Goal: Information Seeking & Learning: Learn about a topic

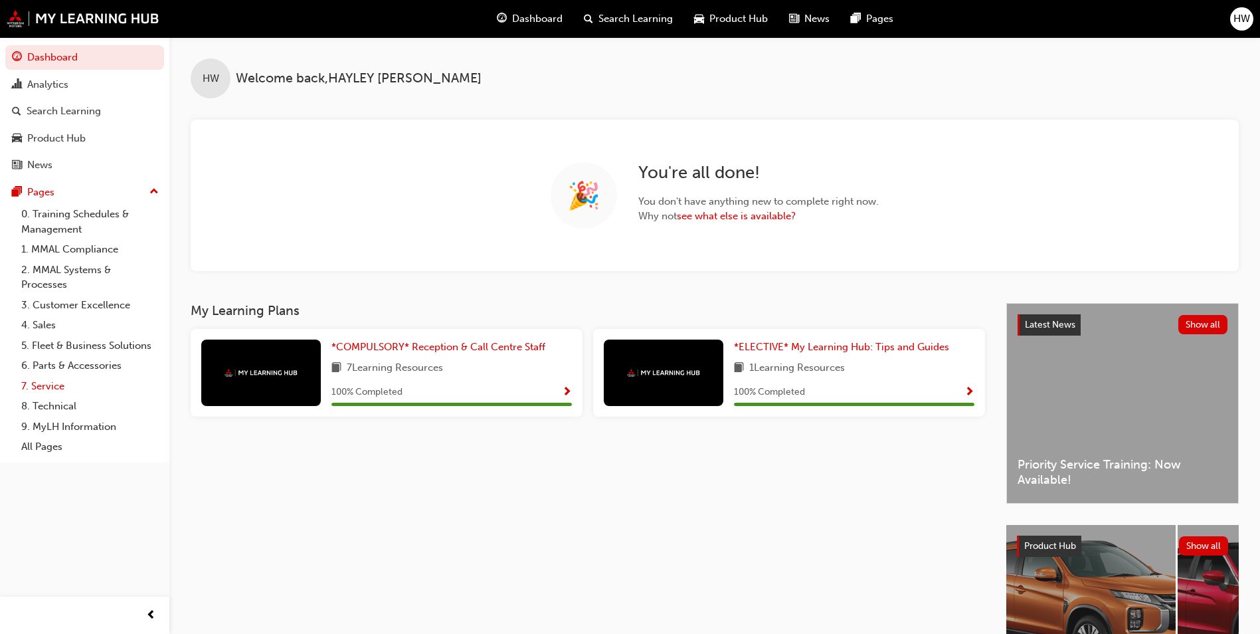
click at [66, 384] on link "7. Service" at bounding box center [90, 386] width 148 height 21
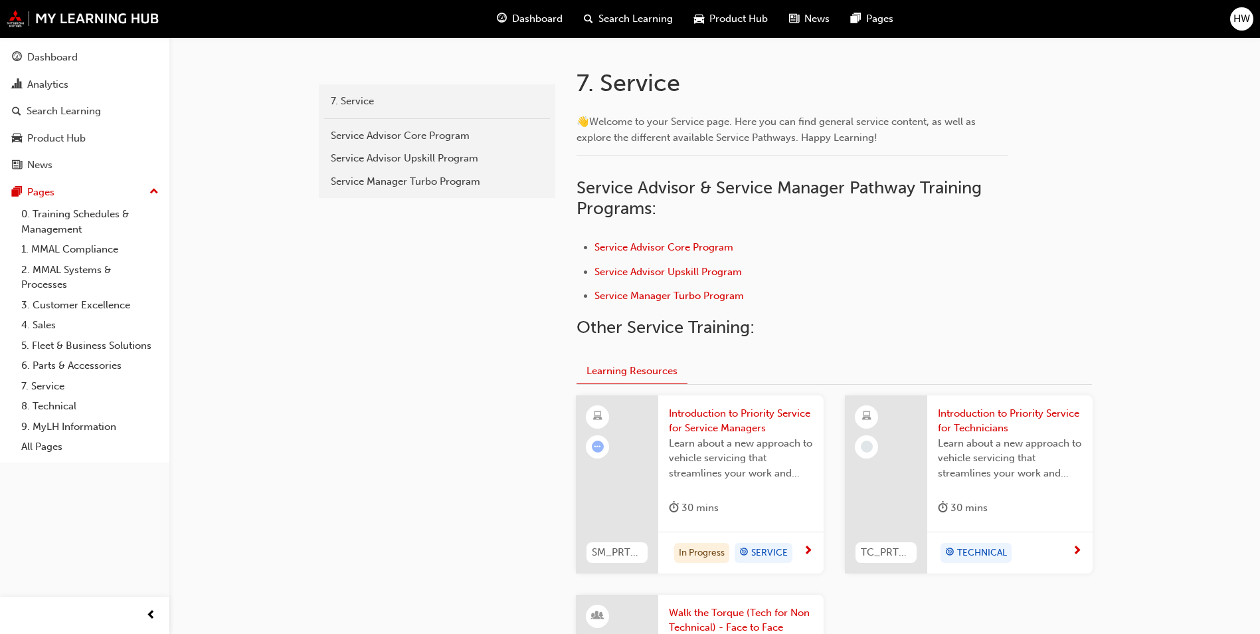
scroll to position [266, 0]
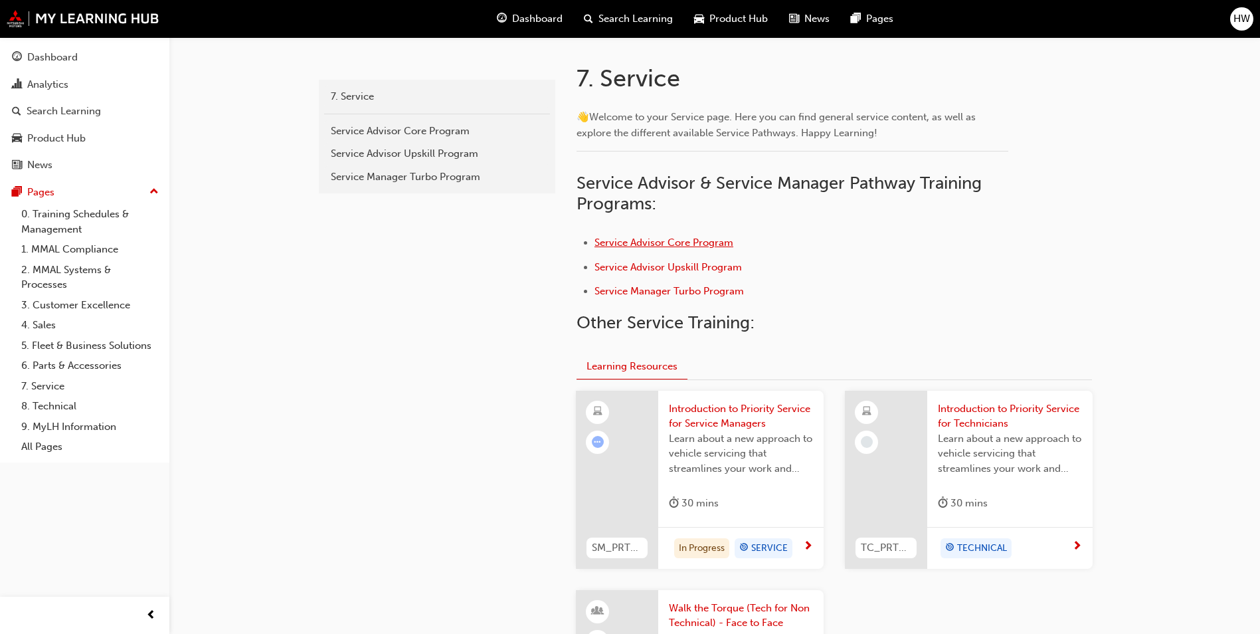
click at [709, 240] on span "Service Advisor Core Program" at bounding box center [664, 243] width 139 height 12
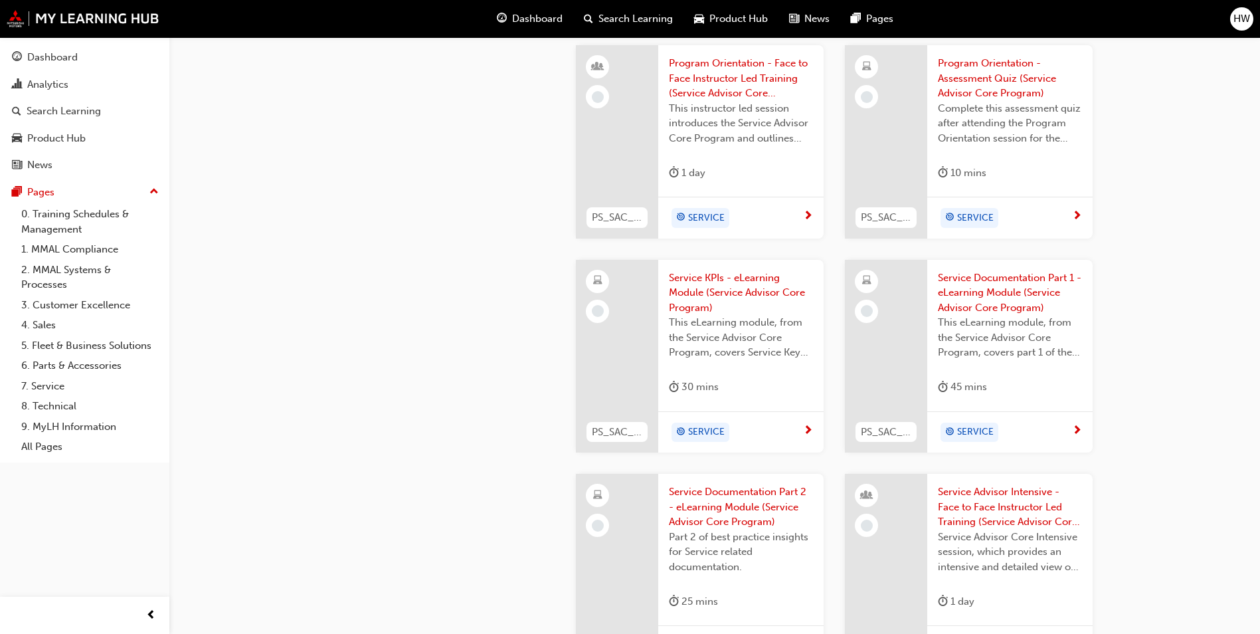
scroll to position [731, 0]
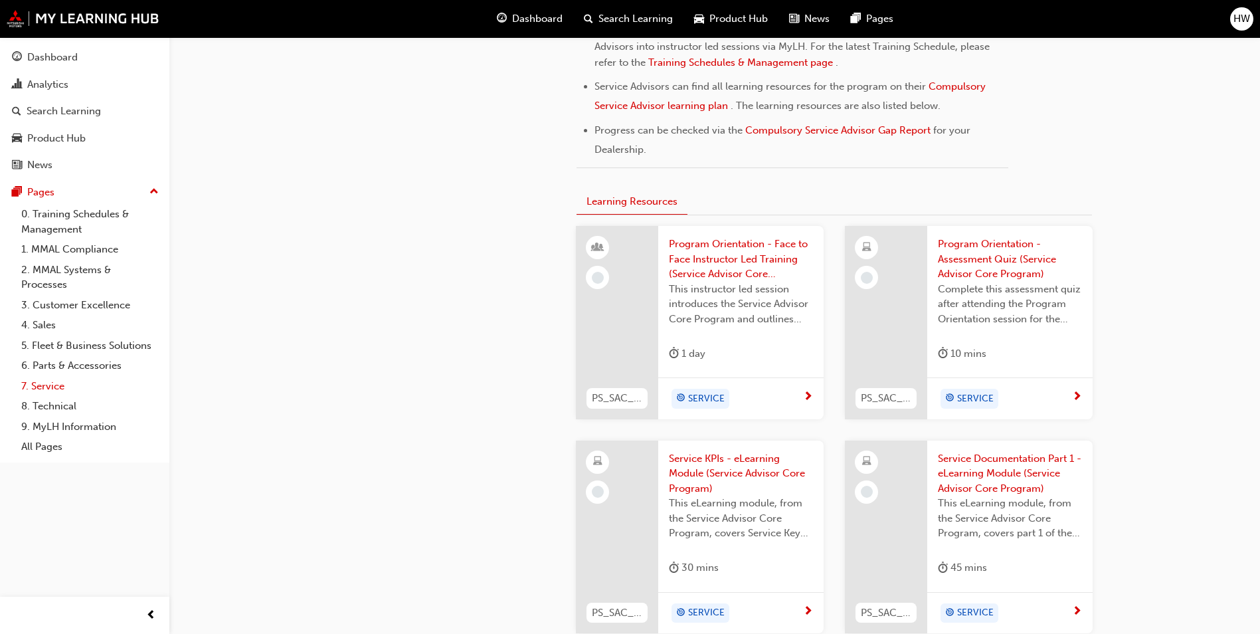
click at [48, 393] on link "7. Service" at bounding box center [90, 386] width 148 height 21
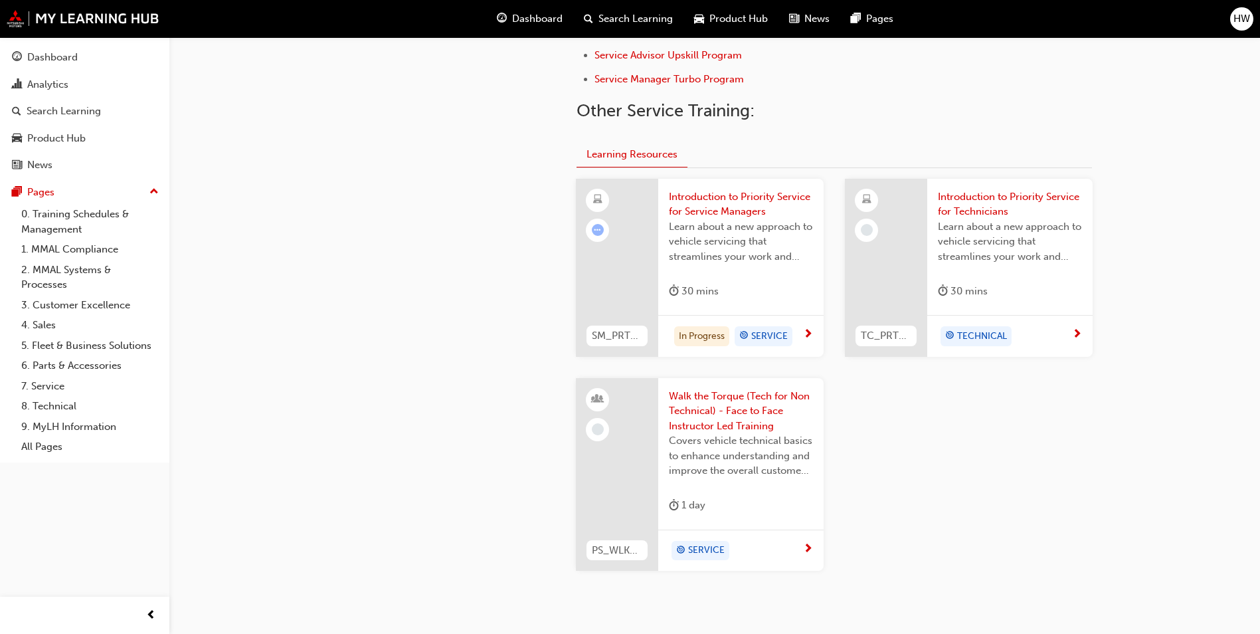
scroll to position [532, 0]
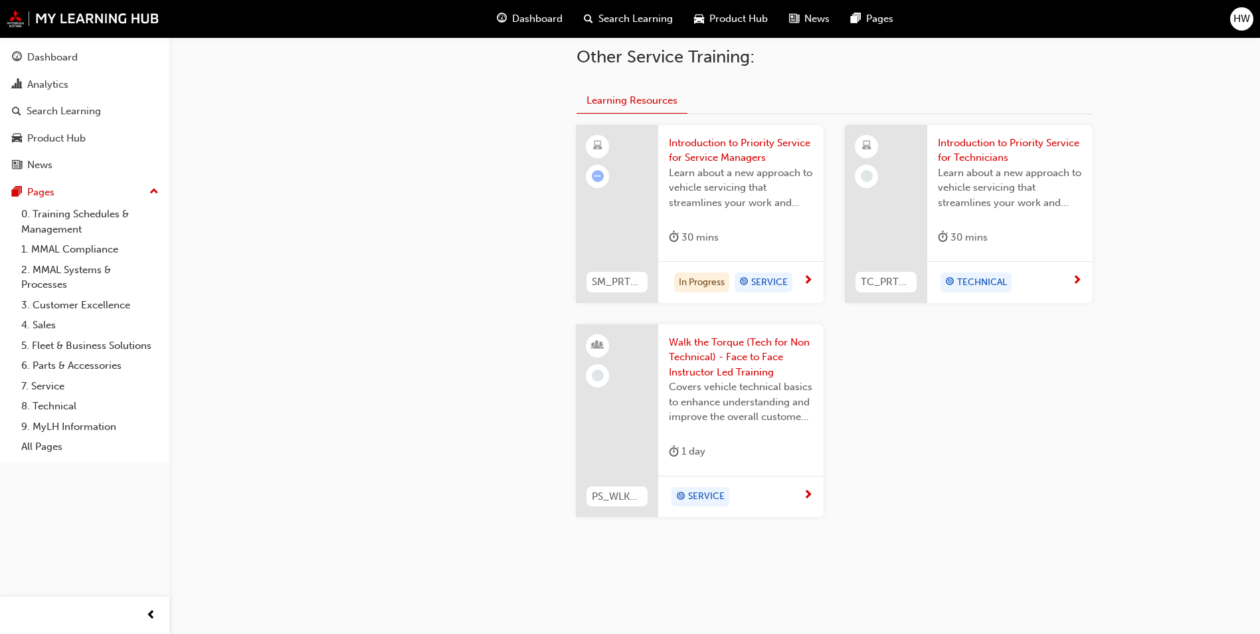
click at [685, 231] on div "30 mins" at bounding box center [694, 237] width 50 height 17
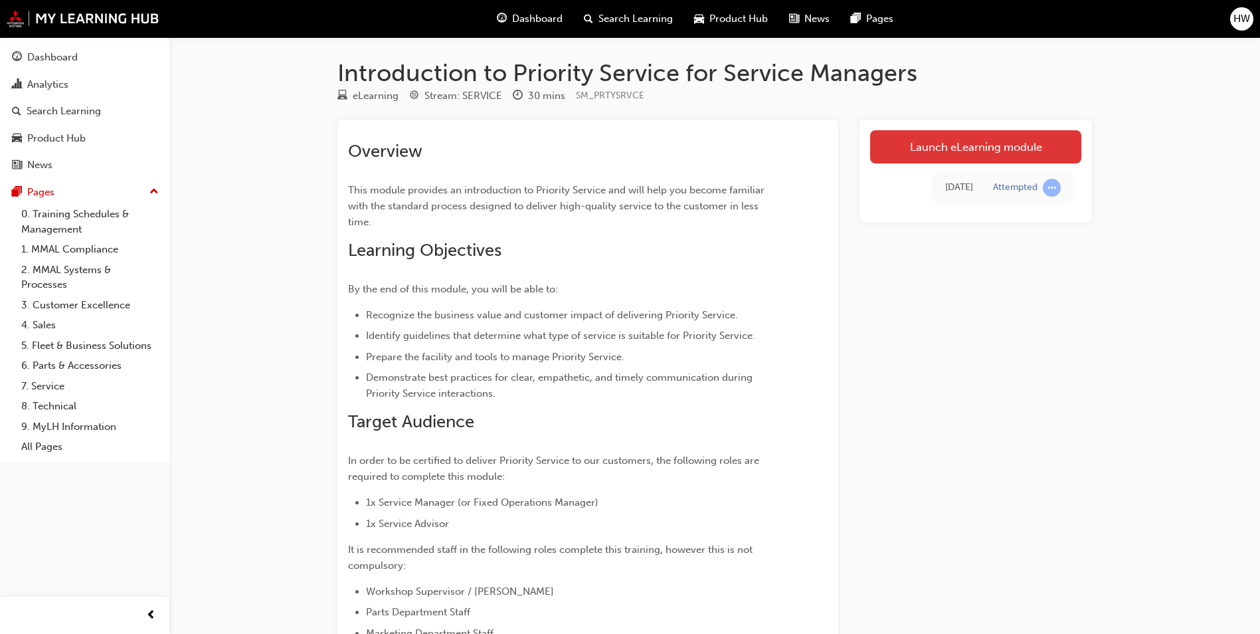
click at [940, 159] on link "Launch eLearning module" at bounding box center [975, 146] width 211 height 33
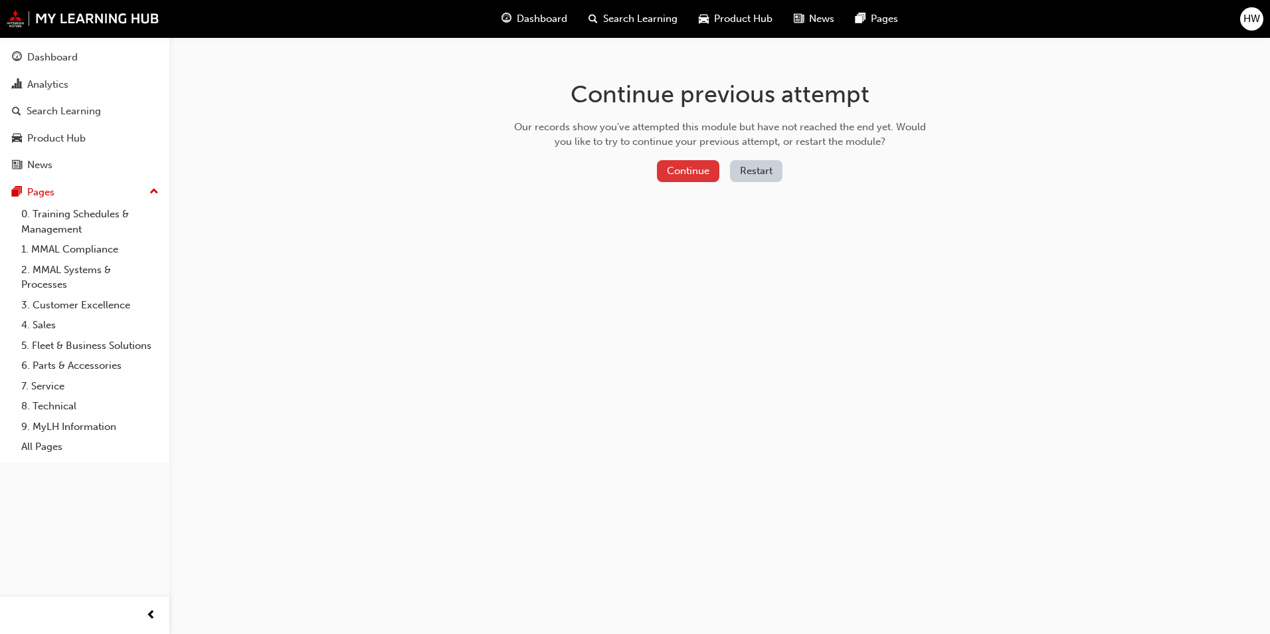
click at [679, 170] on button "Continue" at bounding box center [688, 171] width 62 height 22
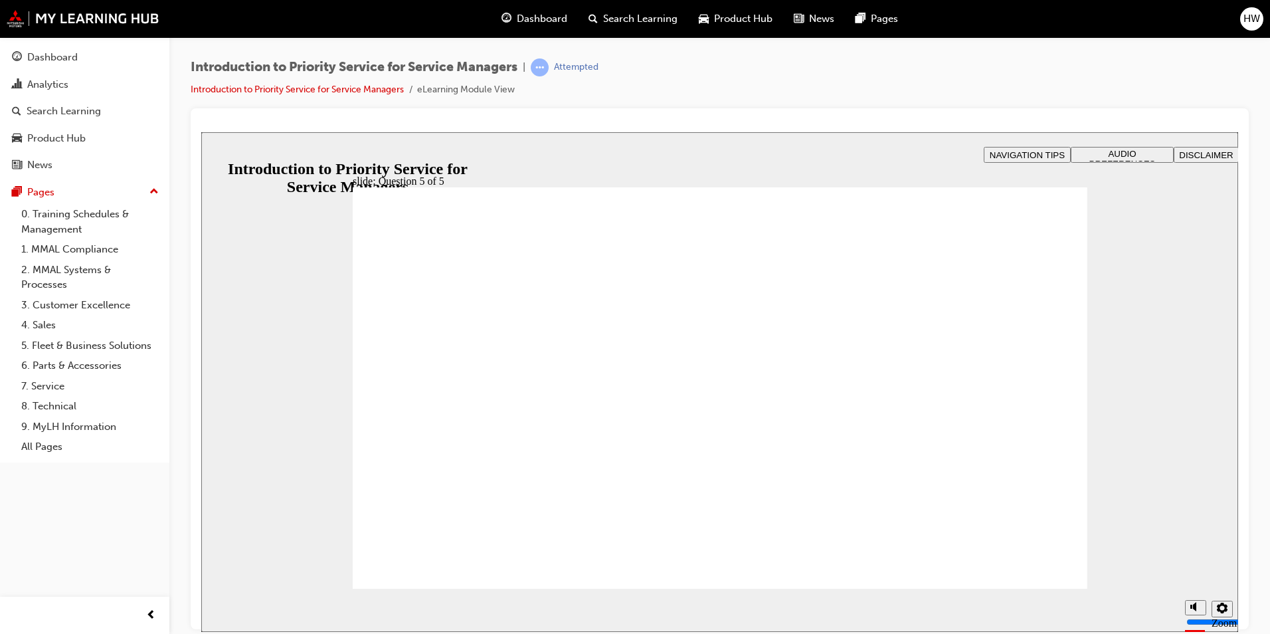
radio input "true"
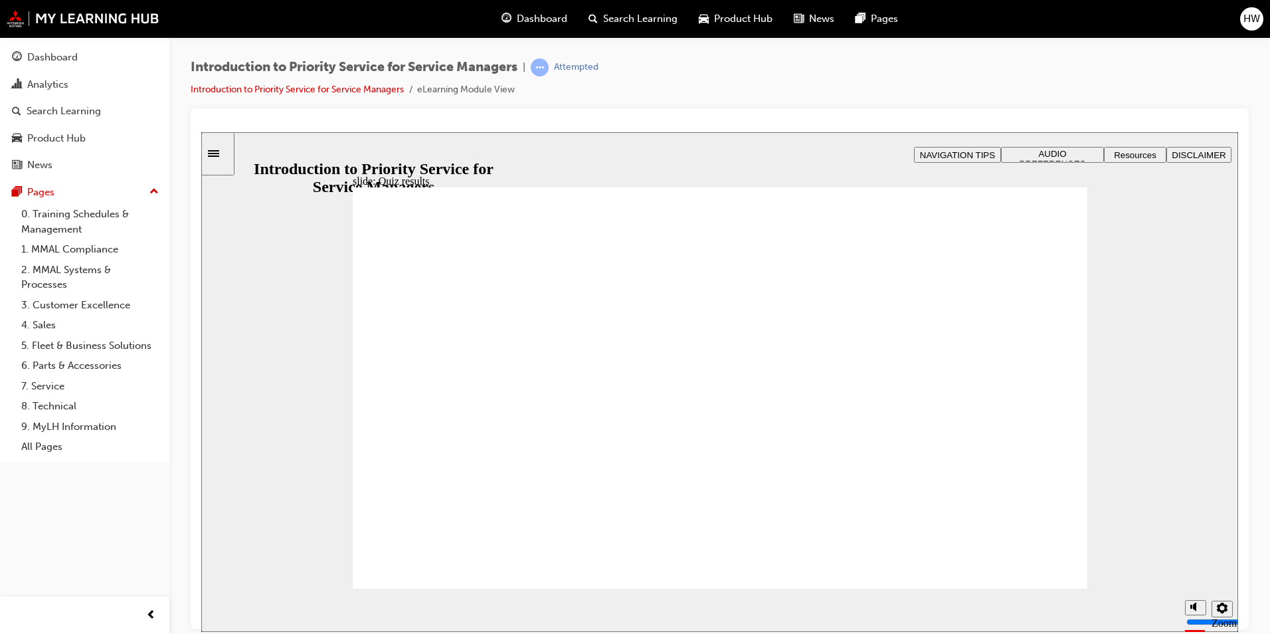
radio input "true"
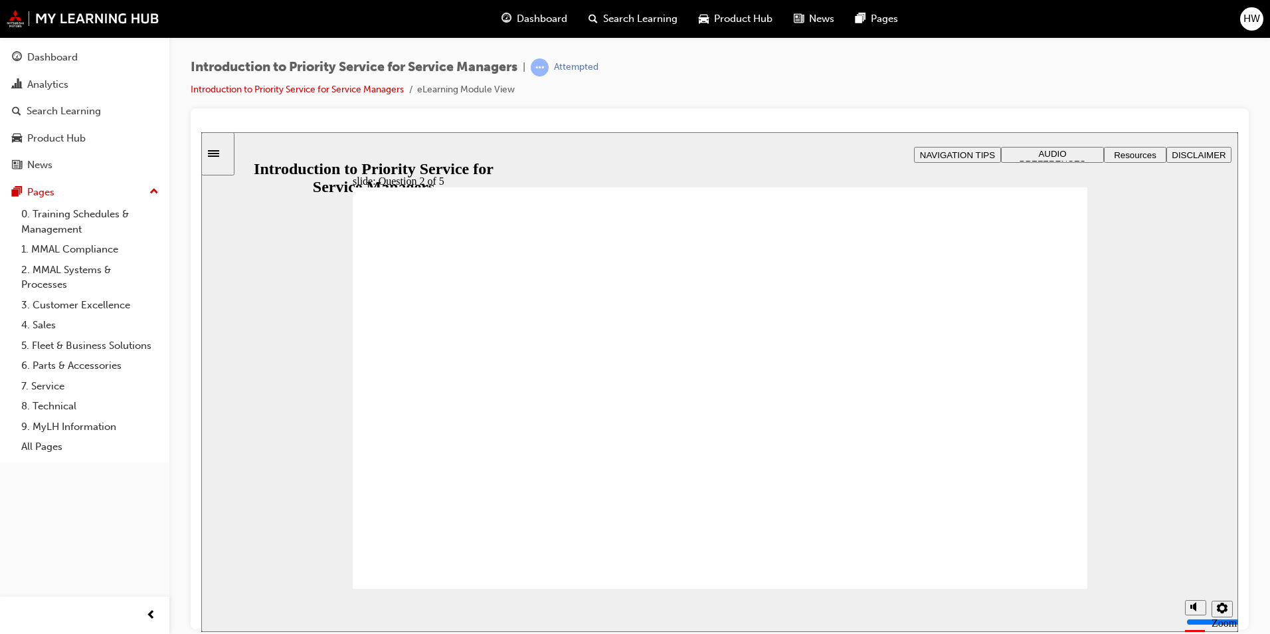
drag, startPoint x: 440, startPoint y: 498, endPoint x: 740, endPoint y: 397, distance: 316.6
drag, startPoint x: 594, startPoint y: 504, endPoint x: 460, endPoint y: 424, distance: 156.1
drag, startPoint x: 736, startPoint y: 518, endPoint x: 599, endPoint y: 426, distance: 165.3
drag, startPoint x: 844, startPoint y: 498, endPoint x: 978, endPoint y: 400, distance: 166.0
drag, startPoint x: 1000, startPoint y: 500, endPoint x: 832, endPoint y: 415, distance: 187.8
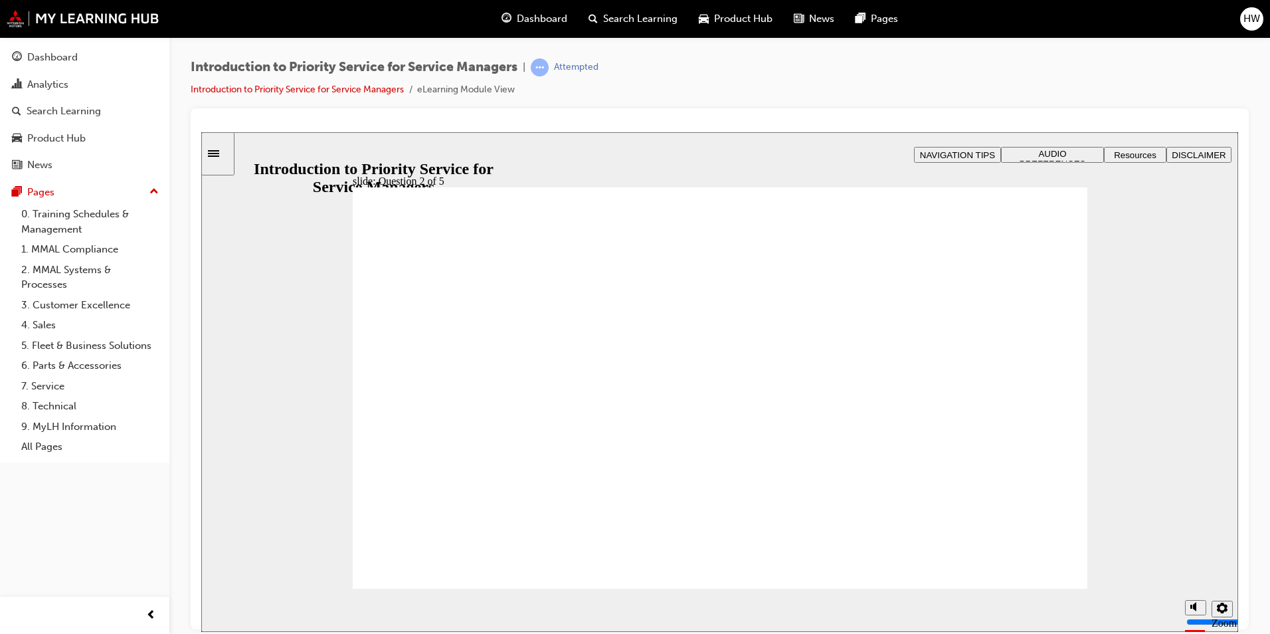
checkbox input "true"
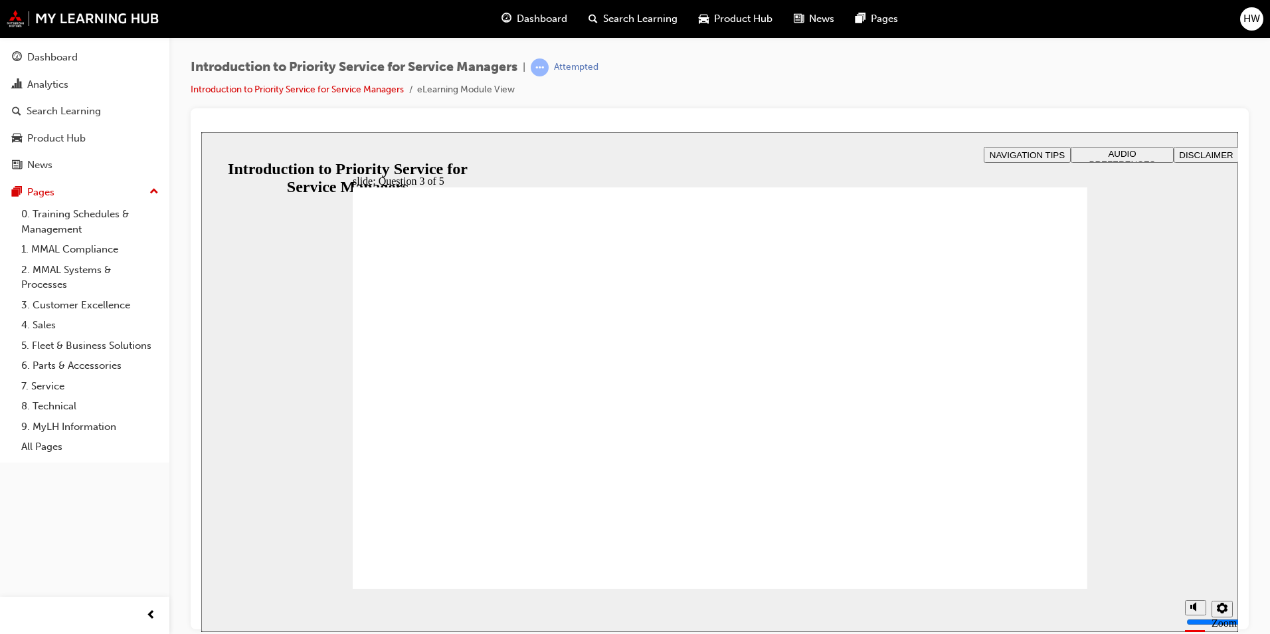
checkbox input "true"
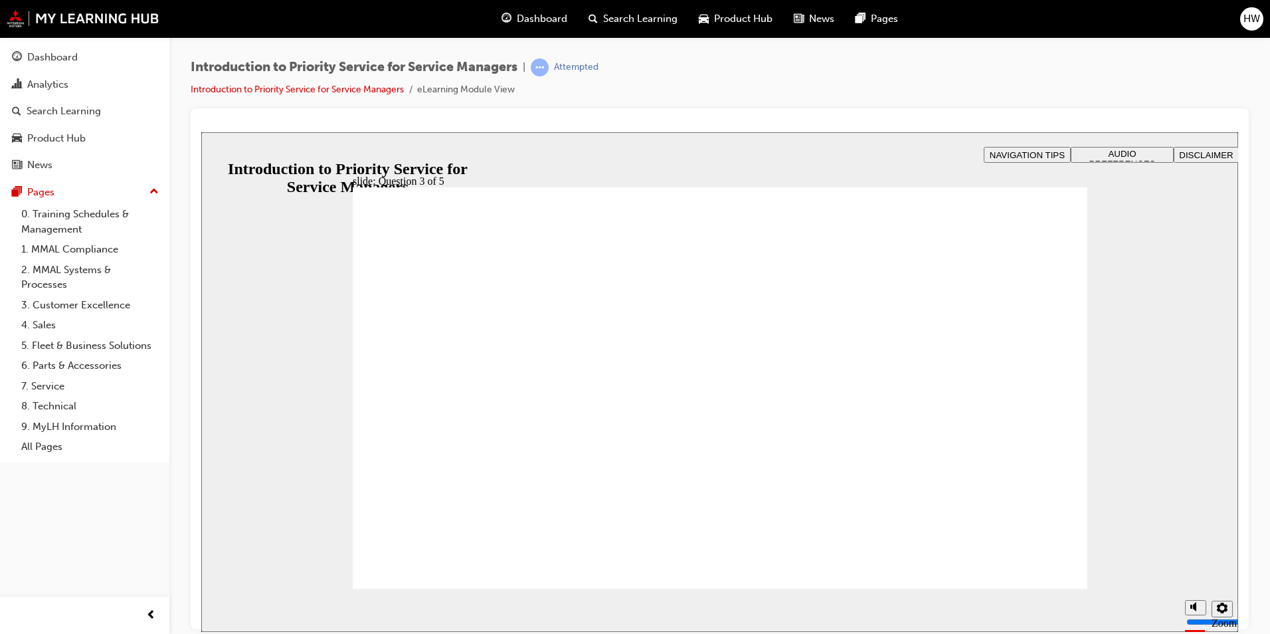
radio input "true"
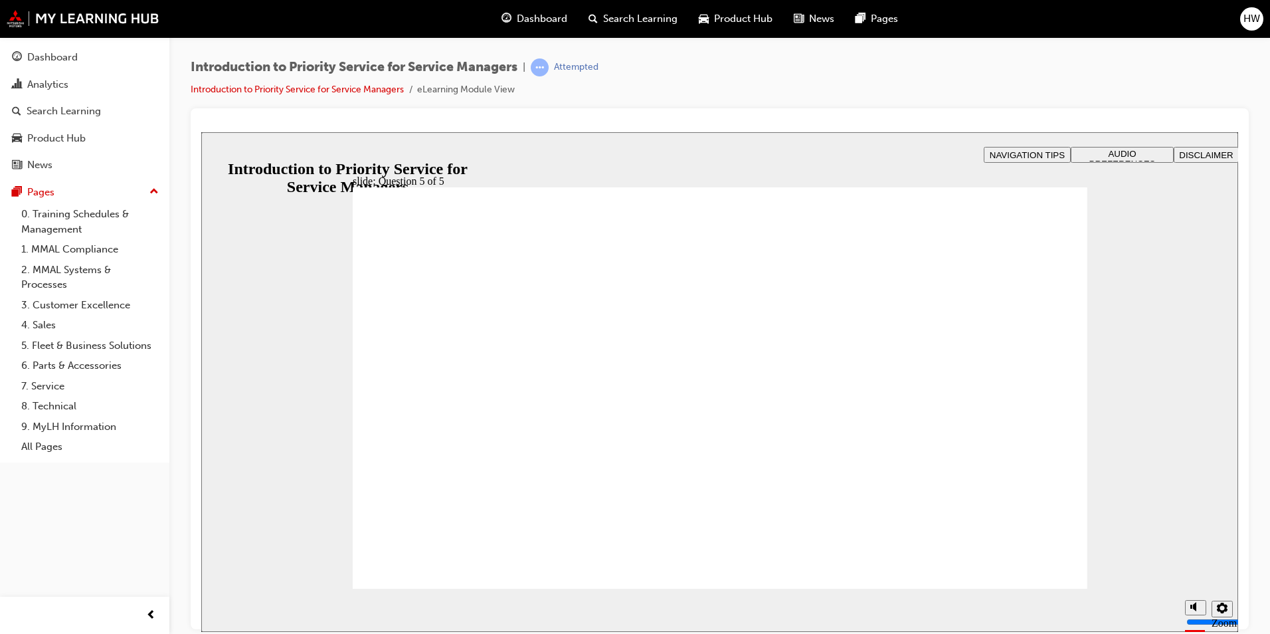
radio input "true"
drag, startPoint x: 731, startPoint y: 498, endPoint x: 735, endPoint y: 489, distance: 10.1
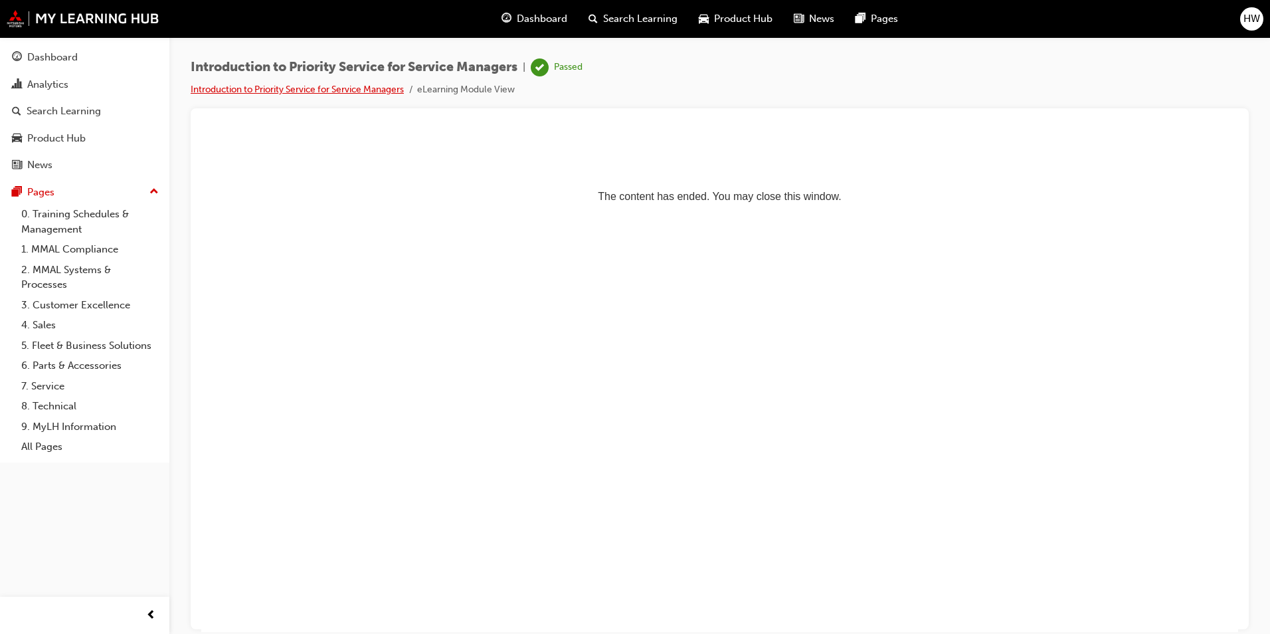
click at [363, 90] on link "Introduction to Priority Service for Service Managers" at bounding box center [297, 89] width 213 height 11
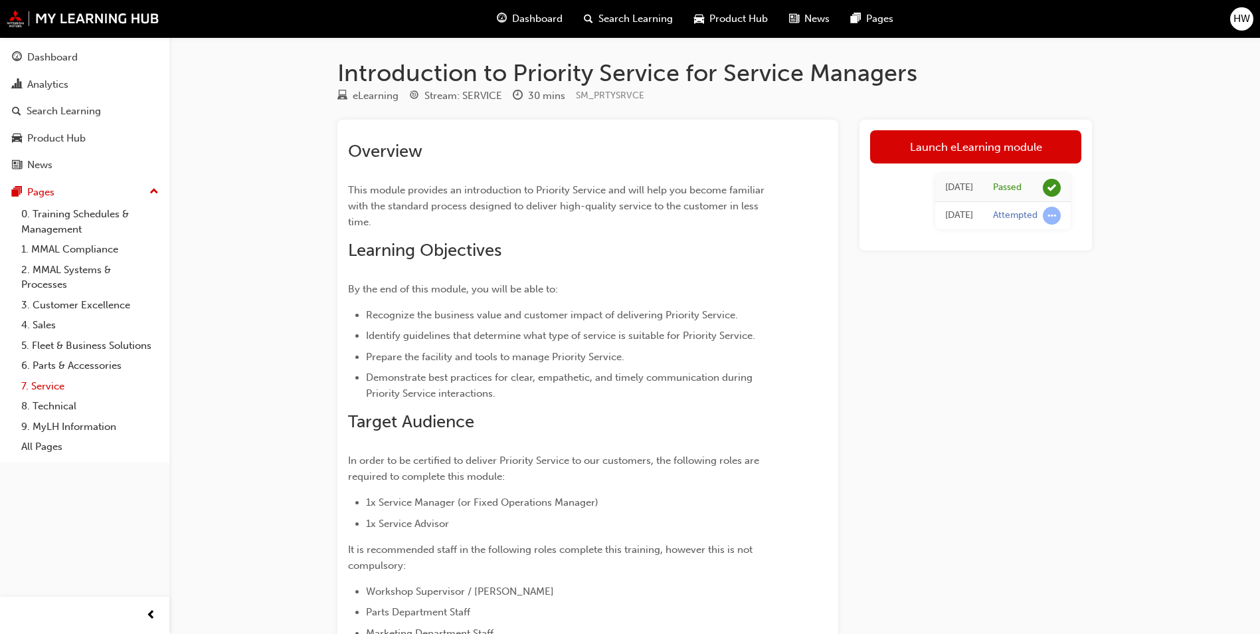
click at [64, 387] on link "7. Service" at bounding box center [90, 386] width 148 height 21
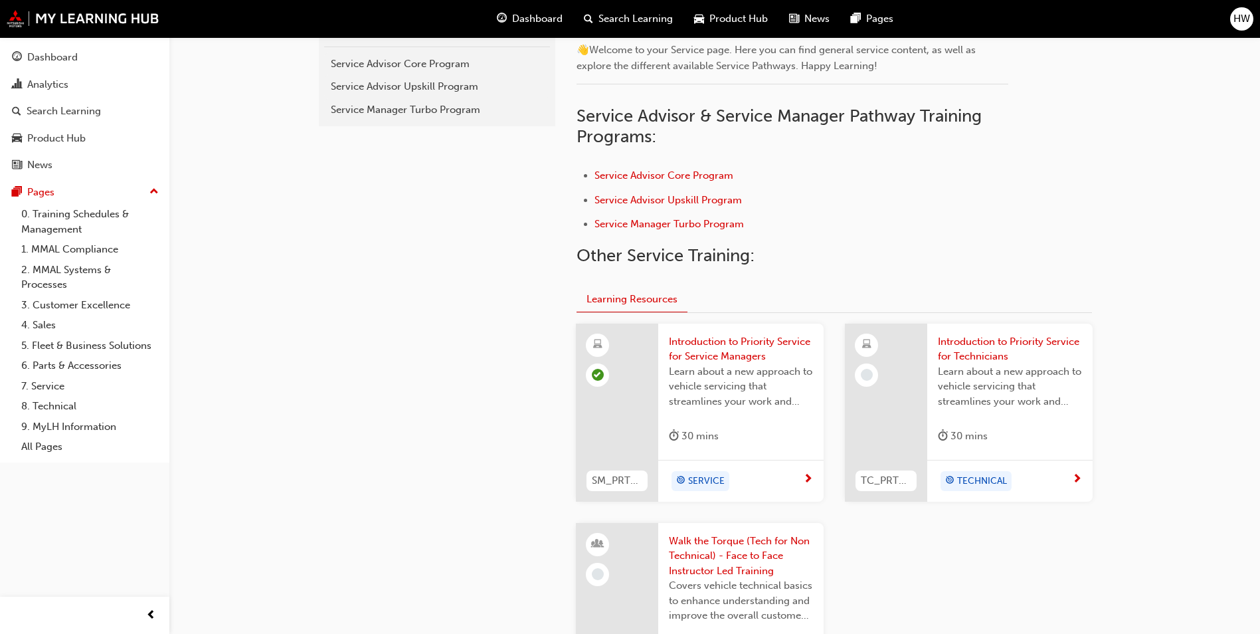
scroll to position [332, 0]
click at [698, 172] on span "Service Advisor Core Program" at bounding box center [664, 176] width 139 height 12
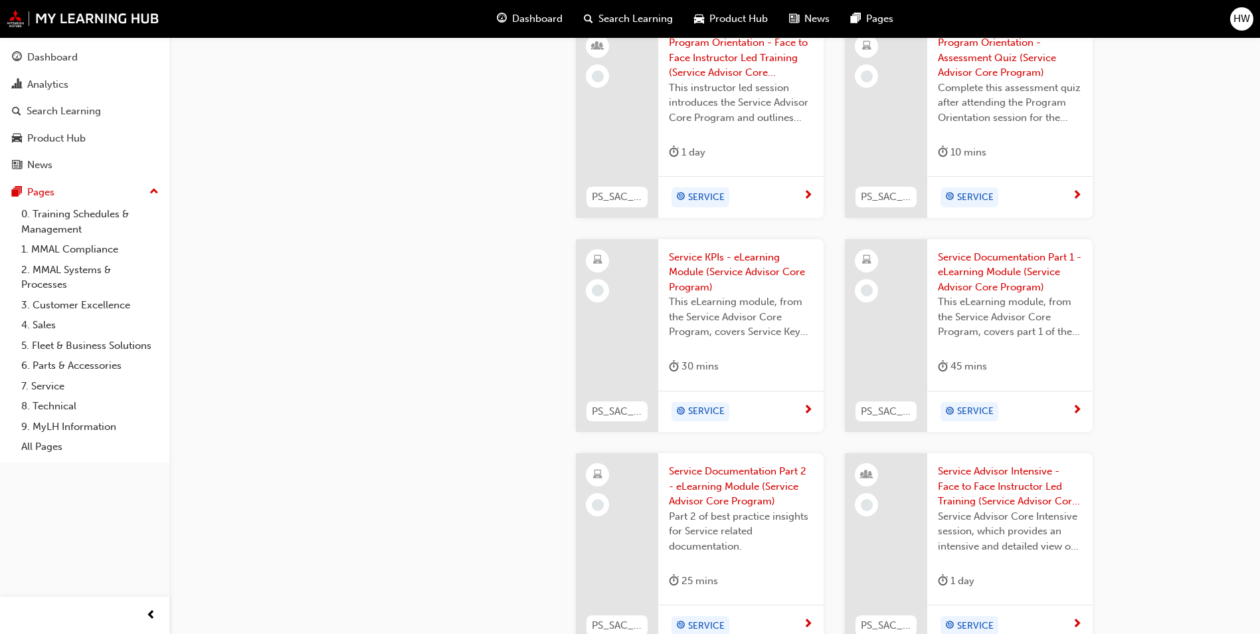
scroll to position [997, 0]
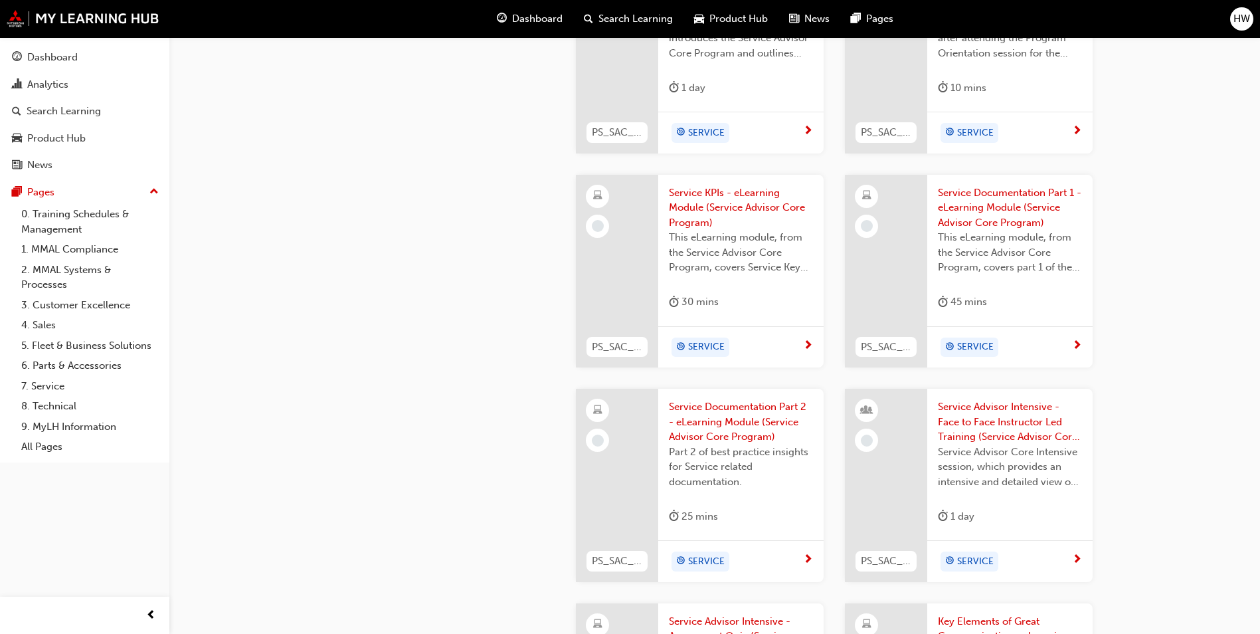
click at [710, 243] on span "This eLearning module, from the Service Advisor Core Program, covers Service Ke…" at bounding box center [741, 252] width 144 height 45
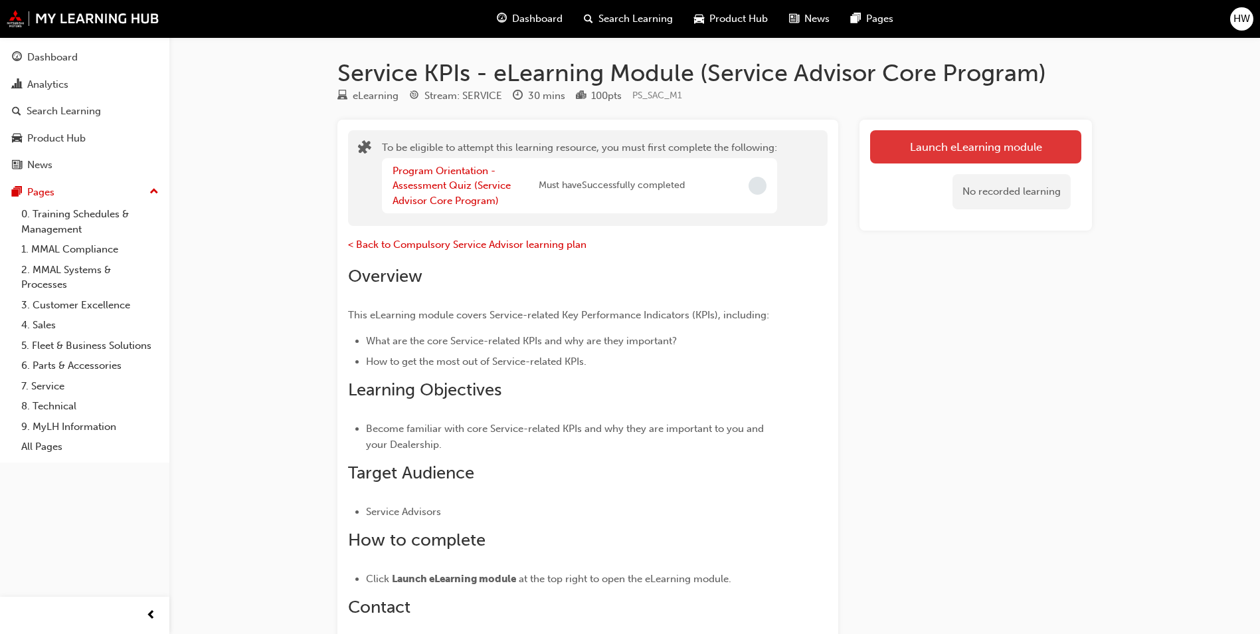
click at [984, 147] on button "Launch eLearning module" at bounding box center [975, 146] width 211 height 33
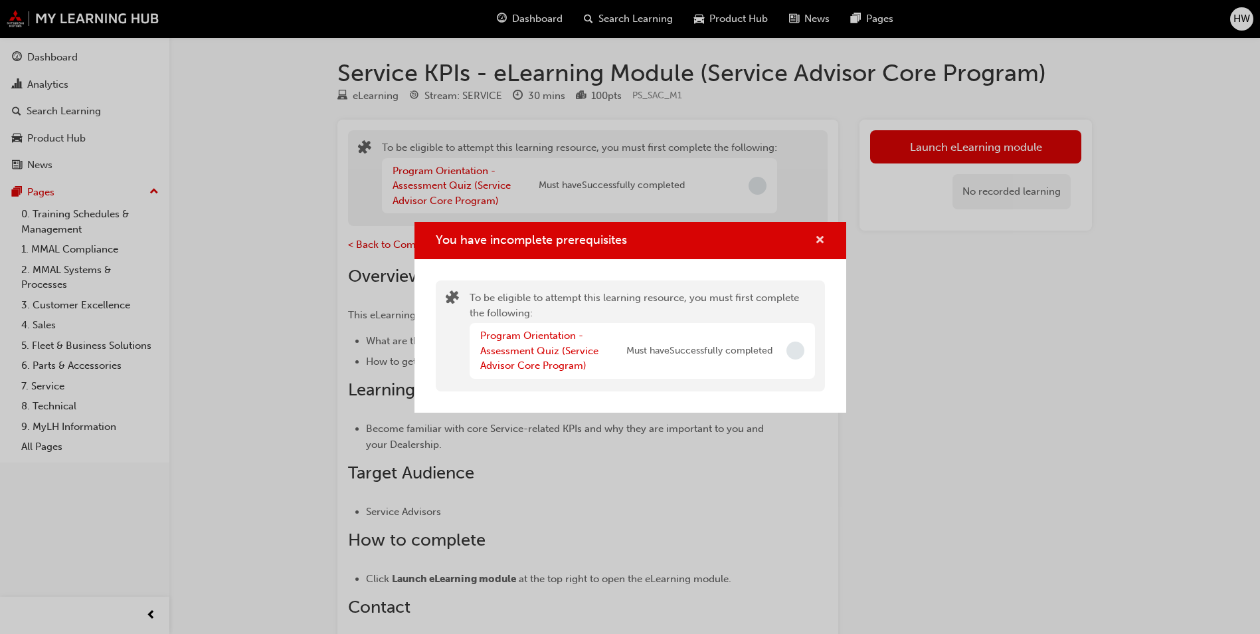
click at [823, 242] on span "cross-icon" at bounding box center [820, 241] width 10 height 12
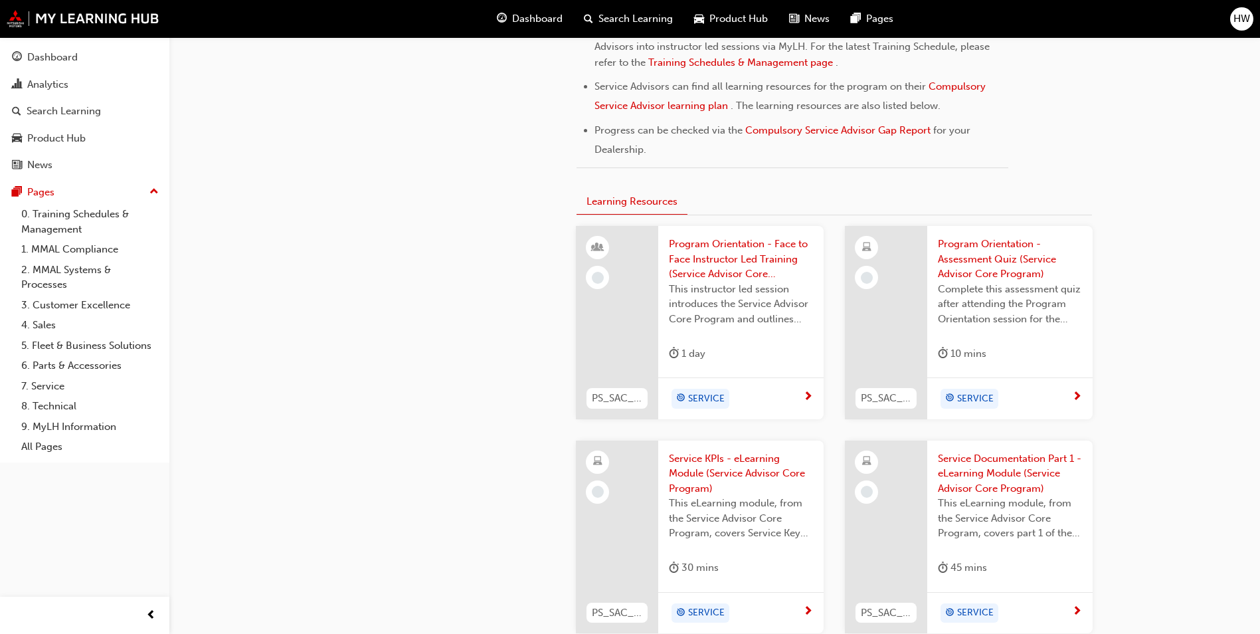
click at [1001, 273] on span "Program Orientation - Assessment Quiz (Service Advisor Core Program)" at bounding box center [1010, 259] width 144 height 45
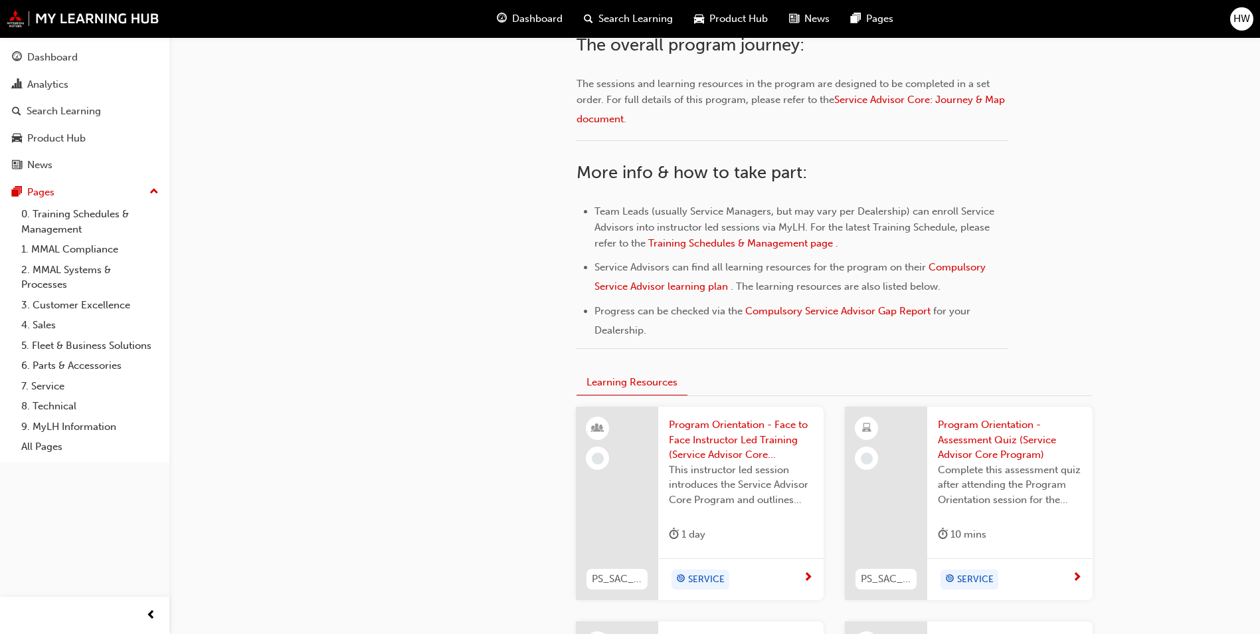
scroll to position [532, 0]
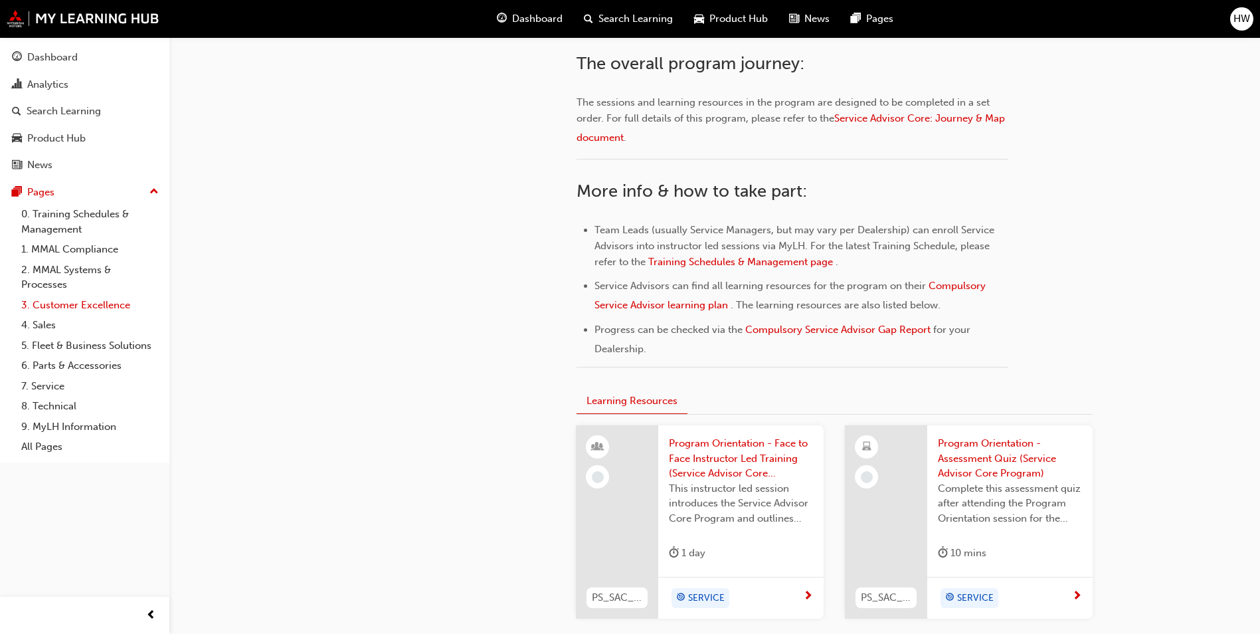
click at [62, 303] on link "3. Customer Excellence" at bounding box center [90, 305] width 148 height 21
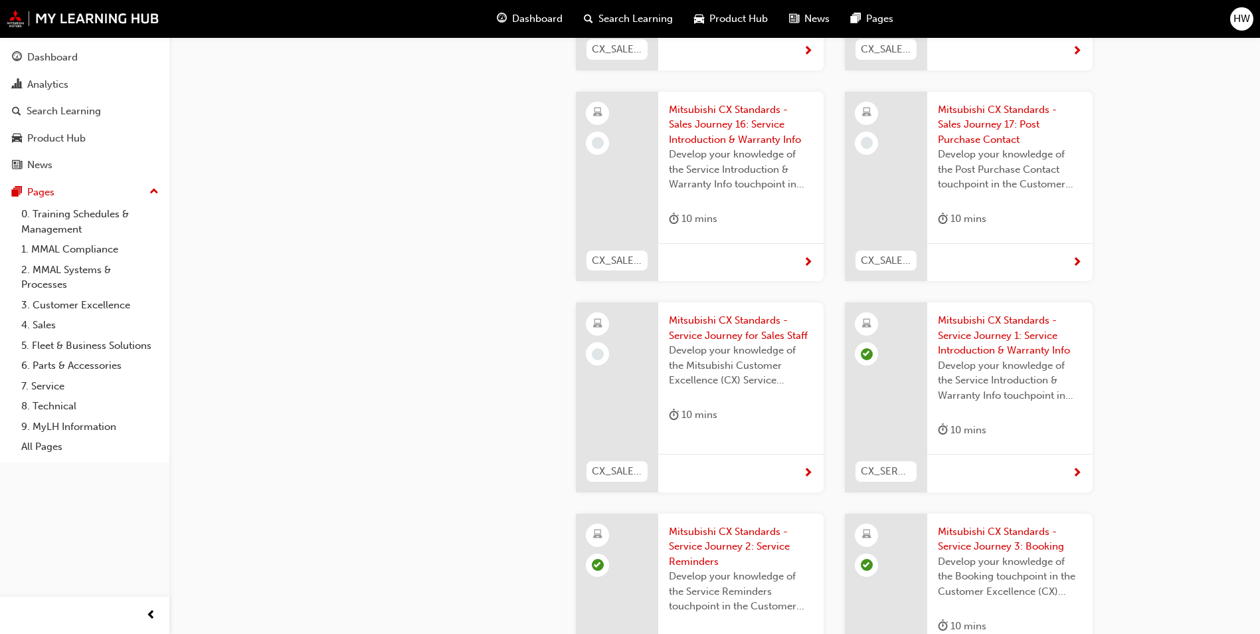
scroll to position [2060, 0]
click at [728, 314] on span "Mitsubishi CX Standards - Service Journey for Sales Staff" at bounding box center [741, 329] width 144 height 30
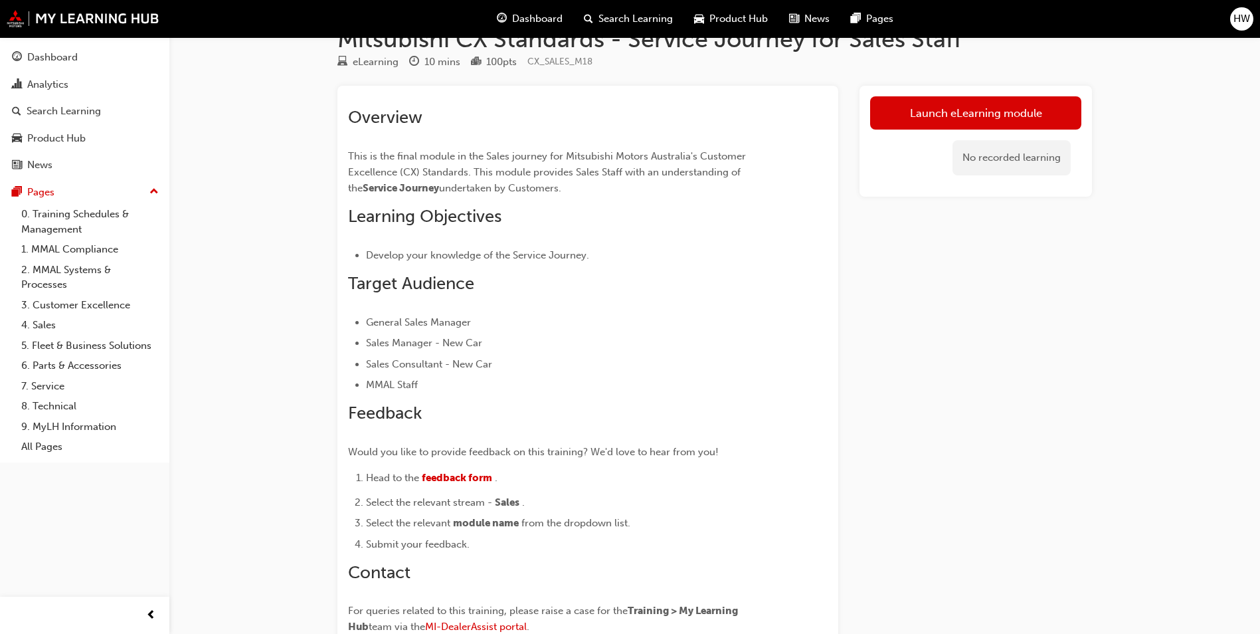
scroll to position [33, 0]
click at [973, 100] on link "Launch eLearning module" at bounding box center [975, 113] width 211 height 33
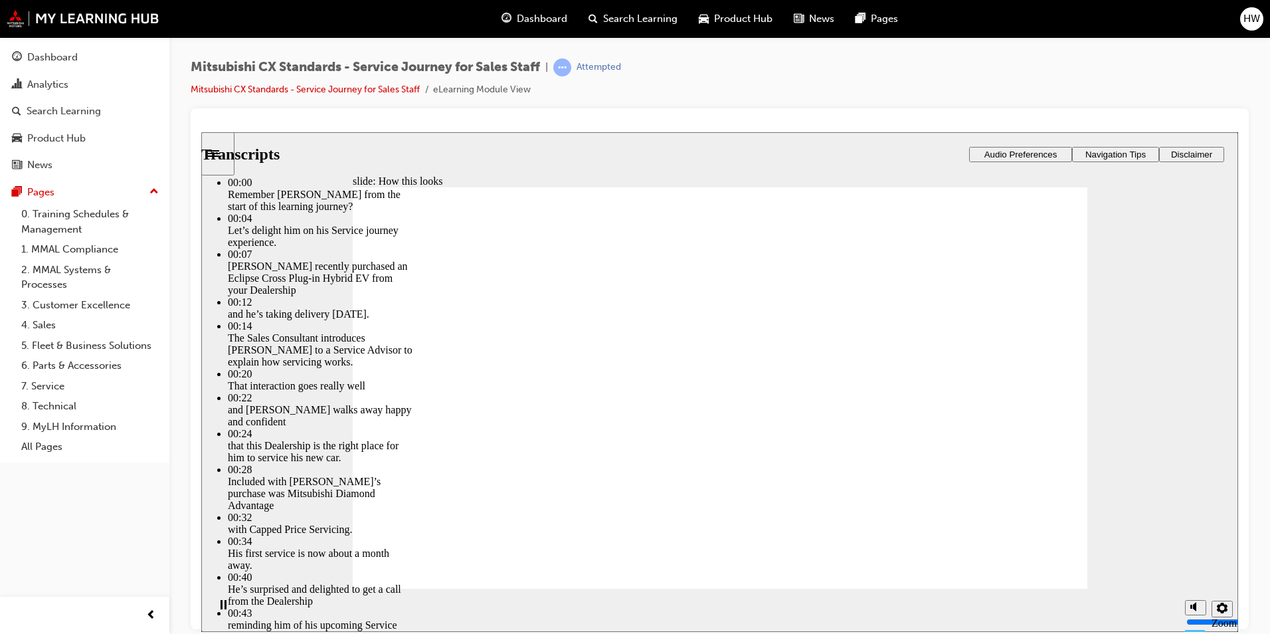
drag, startPoint x: 686, startPoint y: 564, endPoint x: 741, endPoint y: 567, distance: 54.5
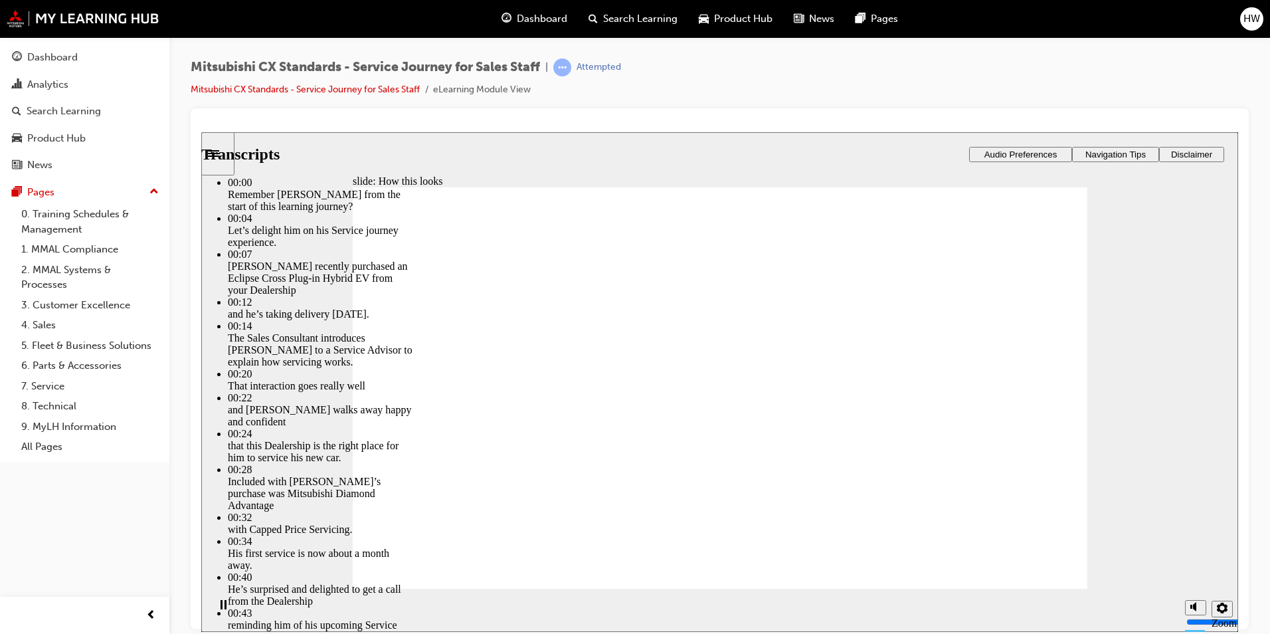
drag, startPoint x: 708, startPoint y: 559, endPoint x: 894, endPoint y: 567, distance: 185.6
drag, startPoint x: 1014, startPoint y: 560, endPoint x: 1023, endPoint y: 561, distance: 9.3
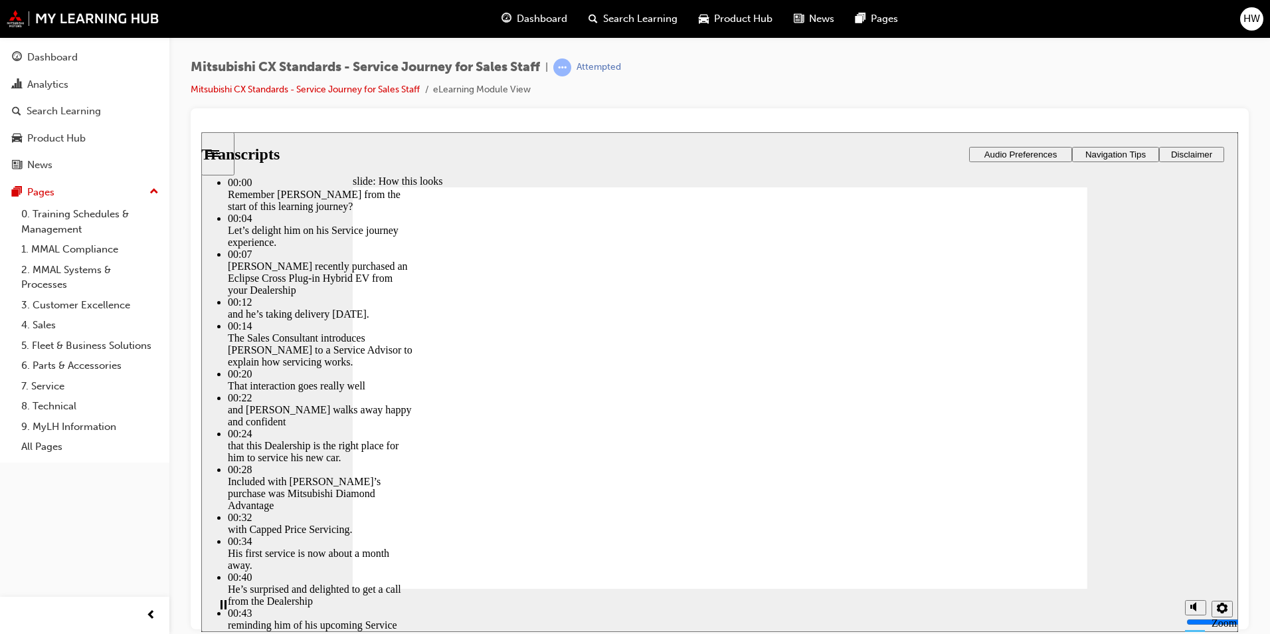
type input "330"
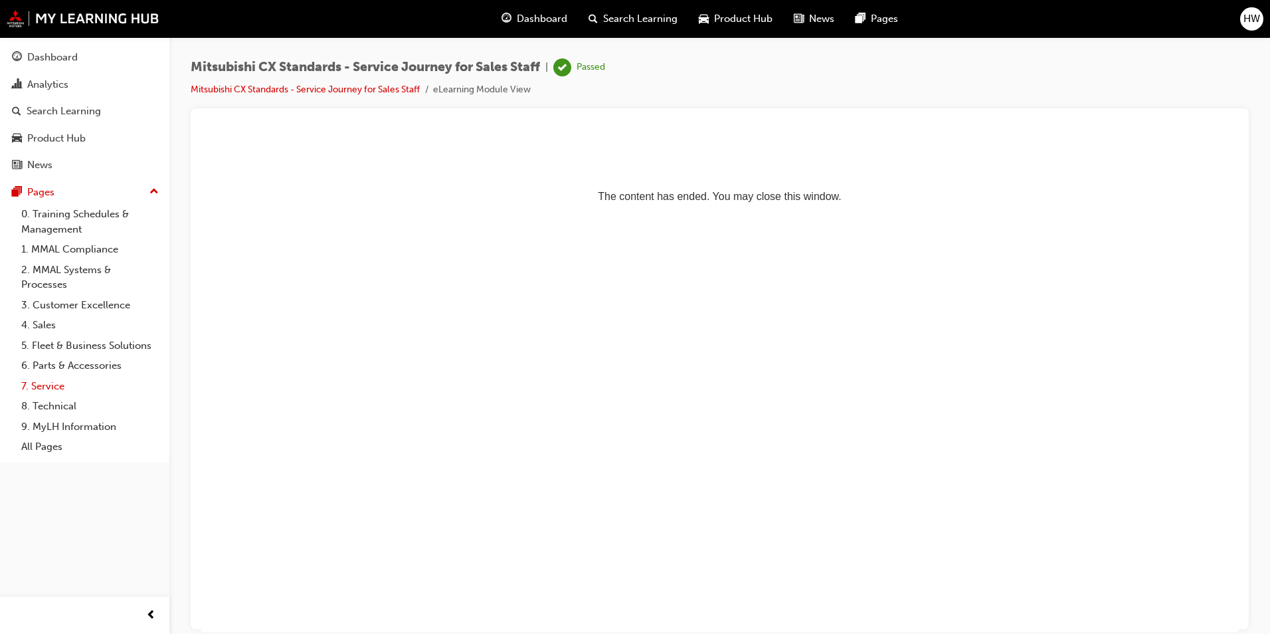
click at [64, 381] on link "7. Service" at bounding box center [90, 386] width 148 height 21
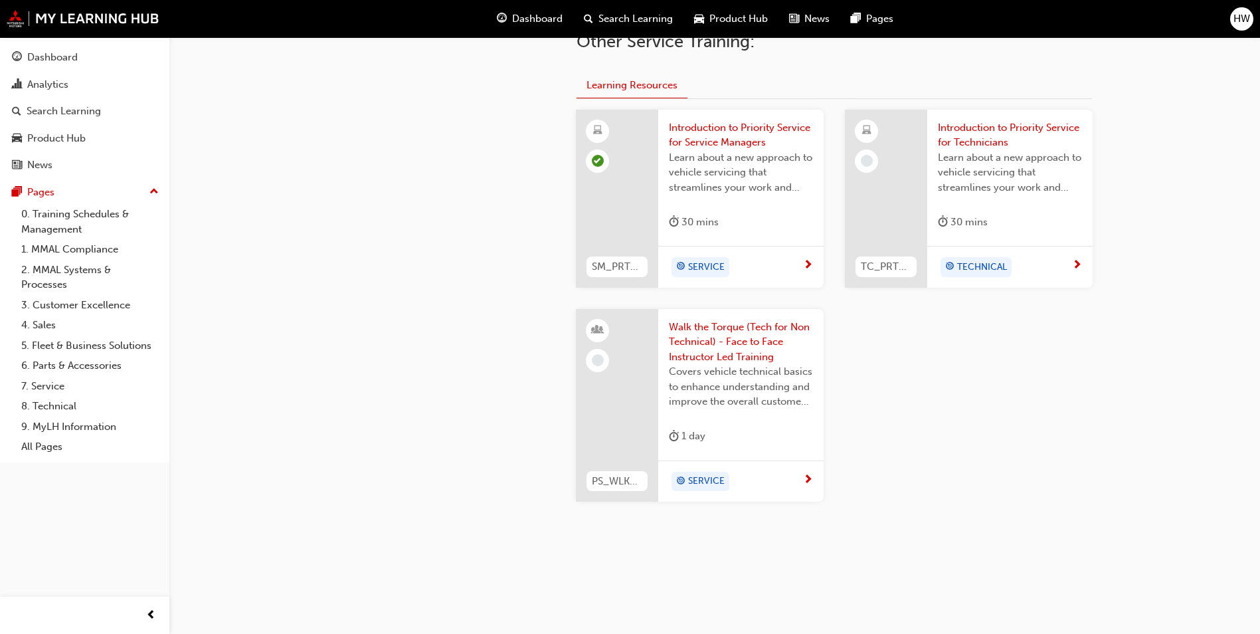
scroll to position [554, 0]
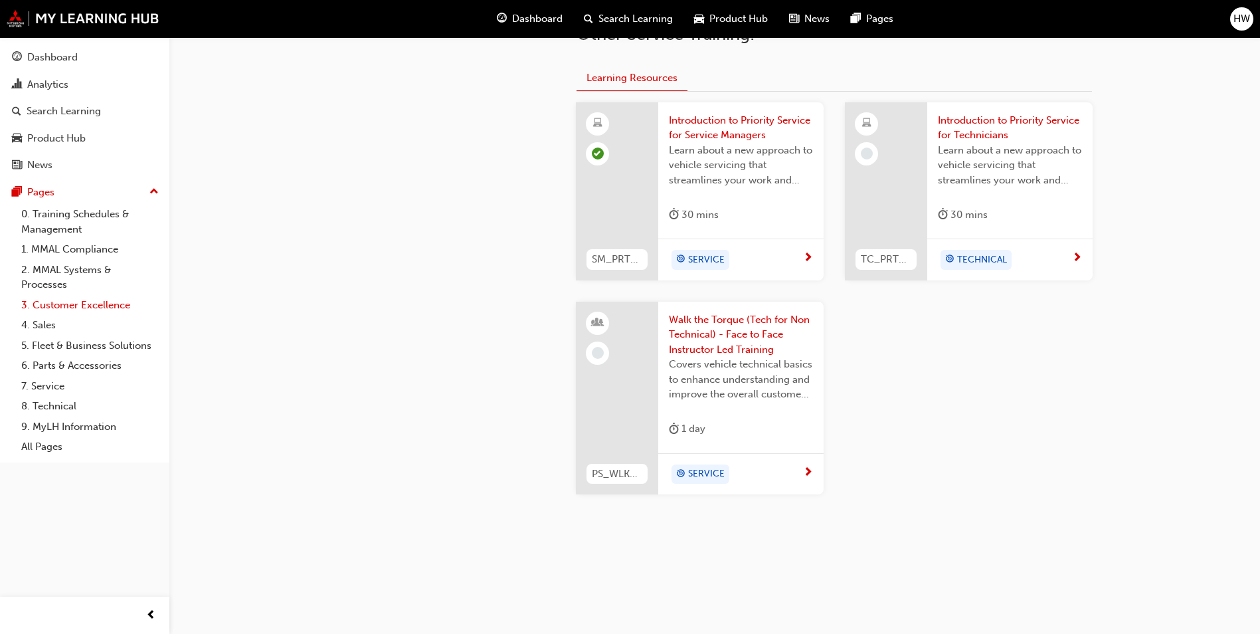
click at [76, 306] on link "3. Customer Excellence" at bounding box center [90, 305] width 148 height 21
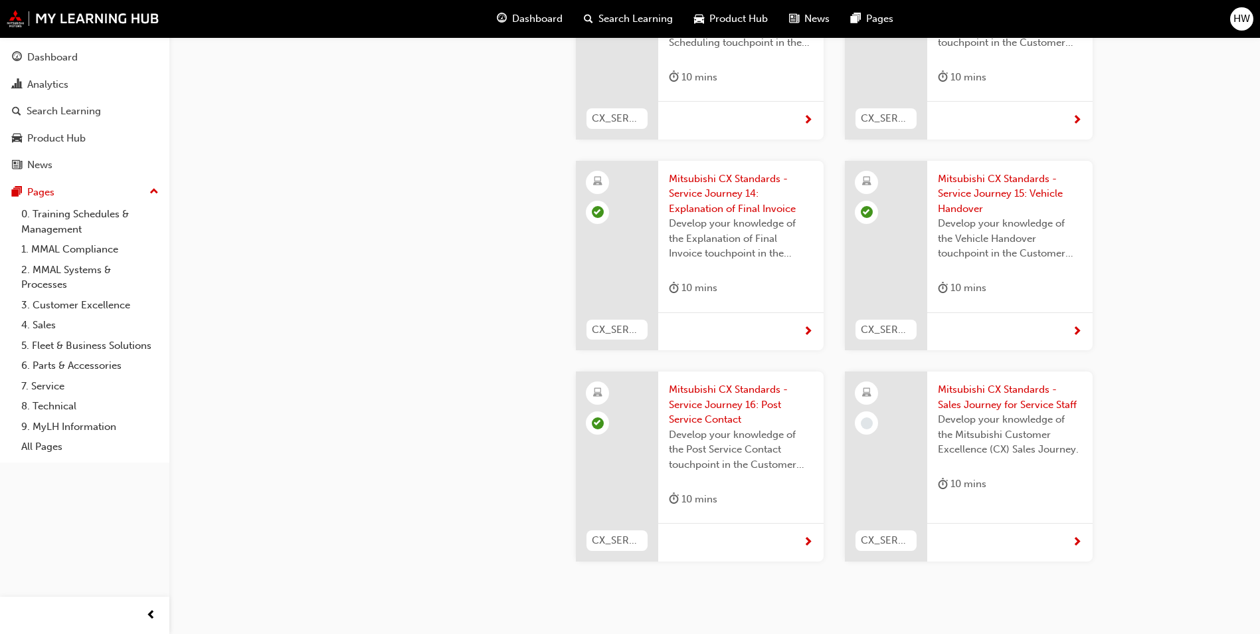
scroll to position [3701, 0]
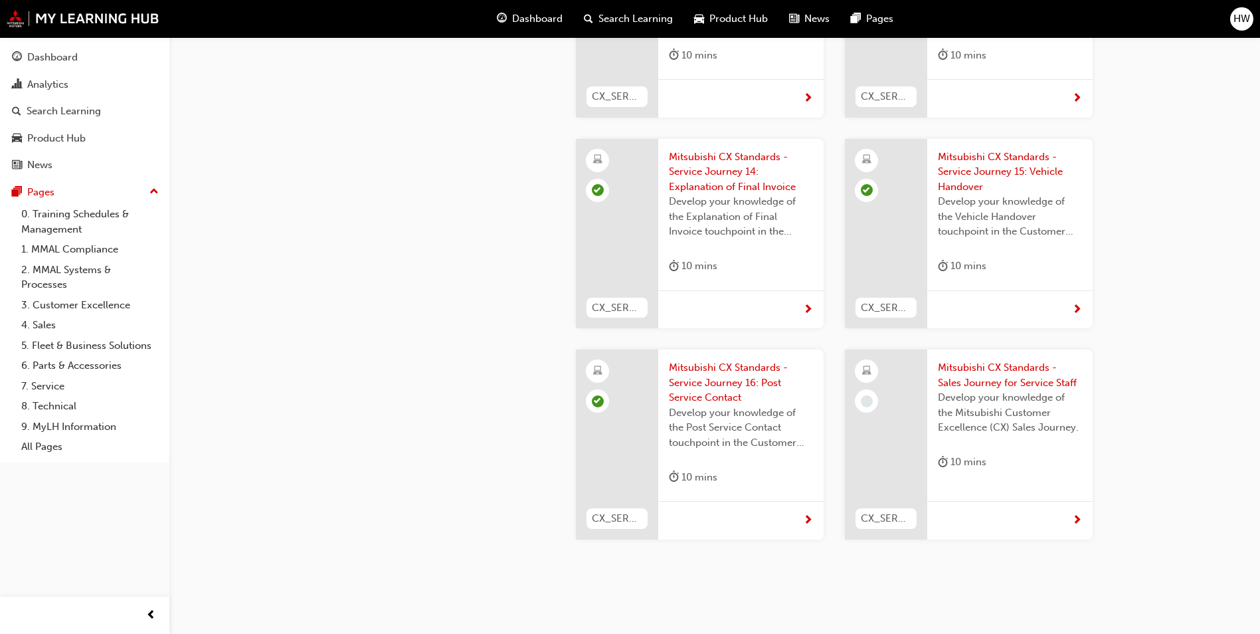
click at [918, 349] on div at bounding box center [886, 444] width 82 height 190
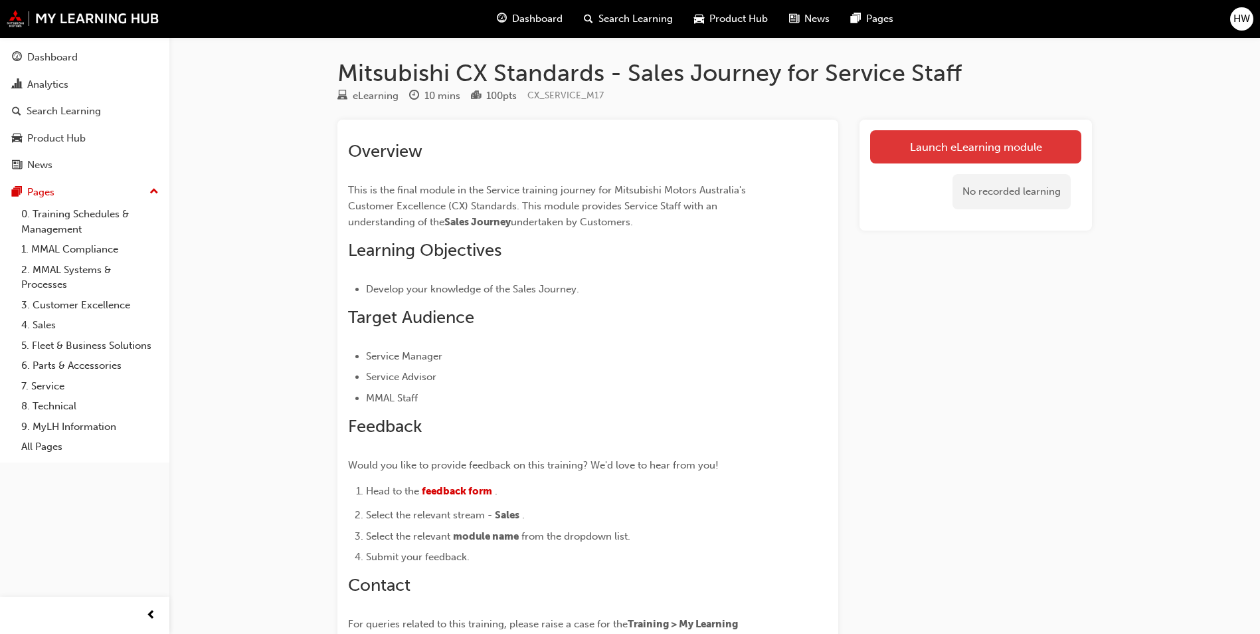
click at [912, 144] on link "Launch eLearning module" at bounding box center [975, 146] width 211 height 33
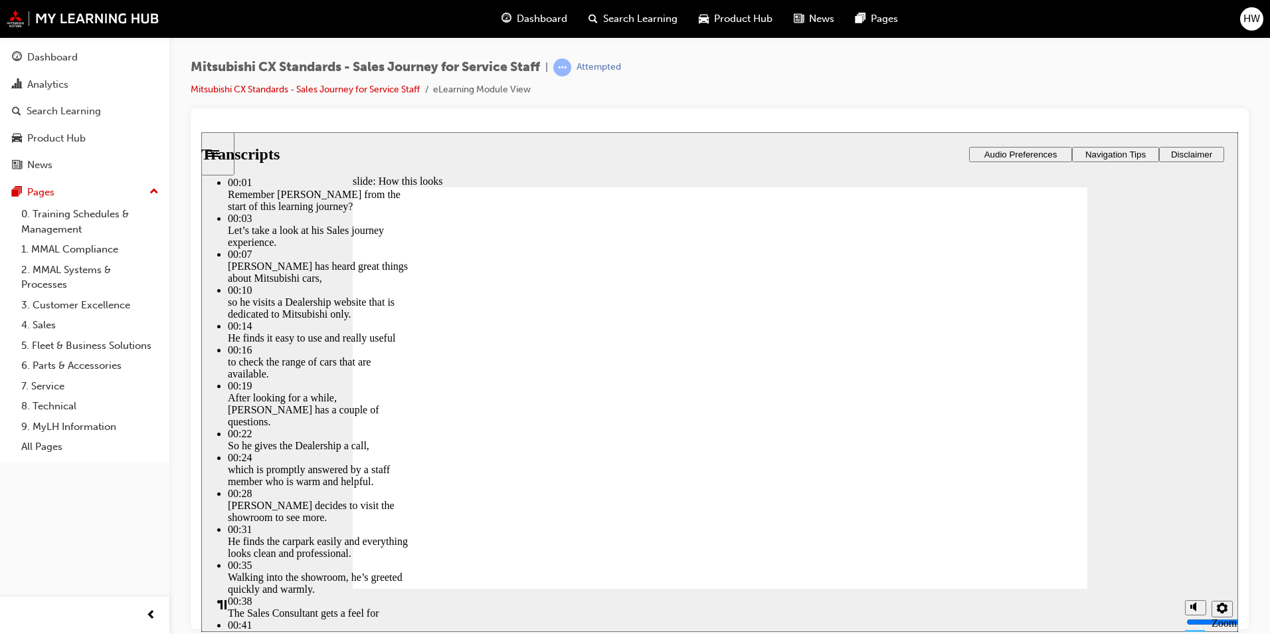
click at [1190, 227] on div "slide: How this looks How this looks Click Play to find out. PLAY Play Transcri…" at bounding box center [719, 382] width 1037 height 500
type input "264"
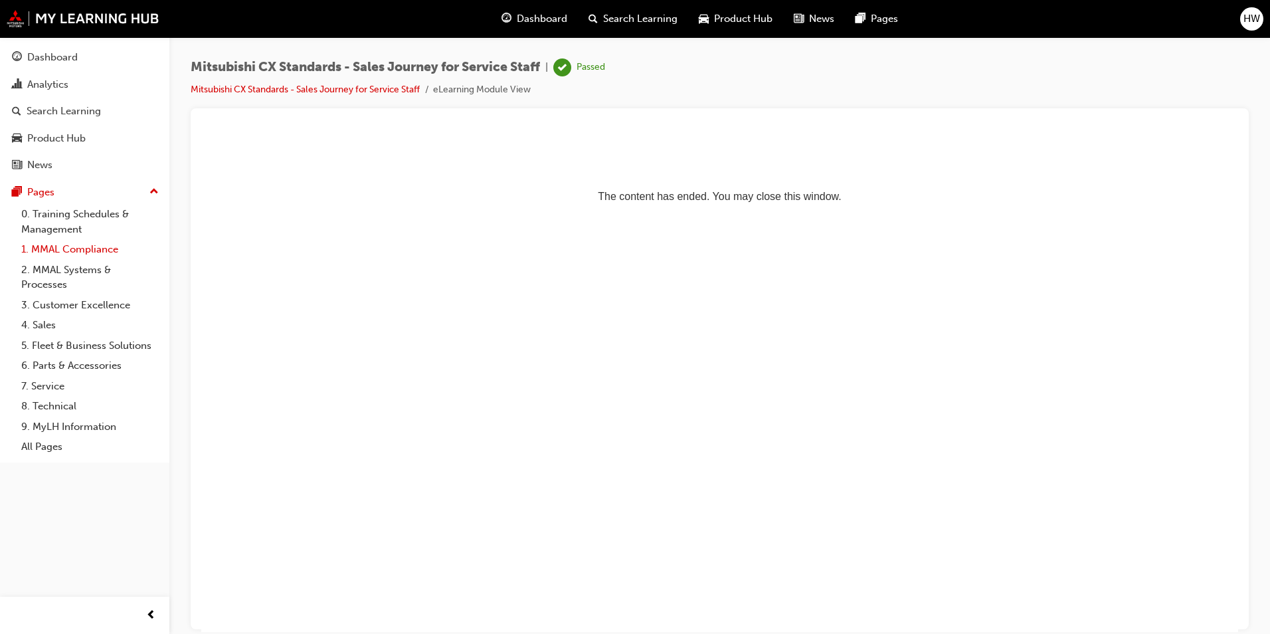
click at [45, 252] on link "1. MMAL Compliance" at bounding box center [90, 249] width 148 height 21
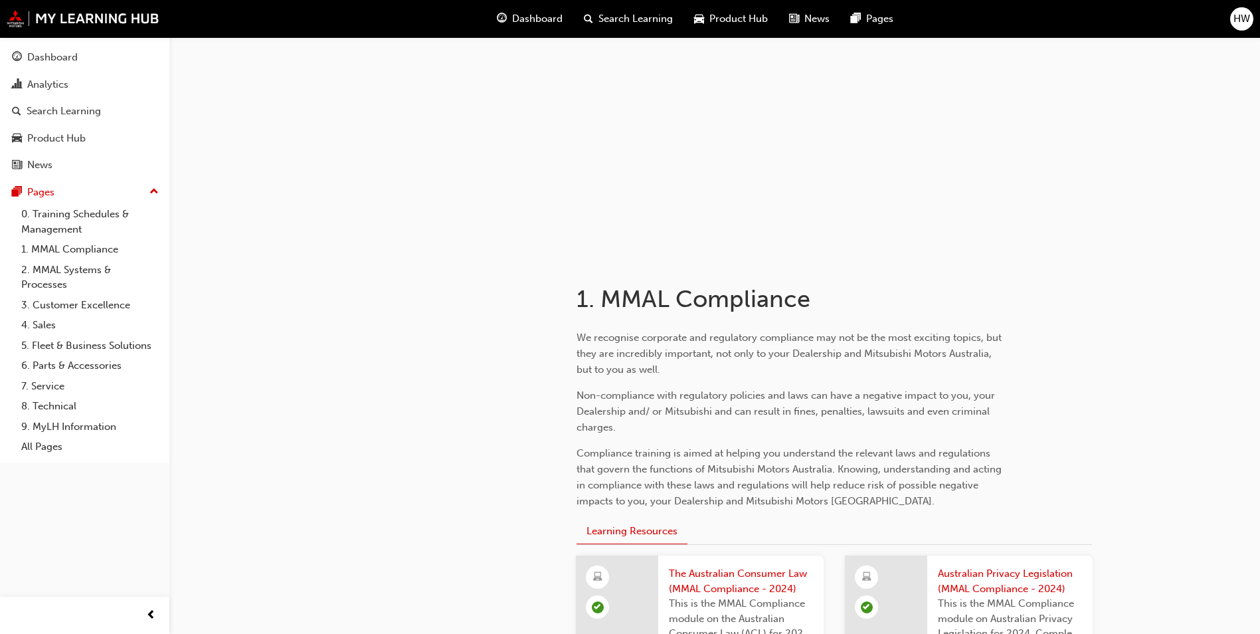
scroll to position [266, 0]
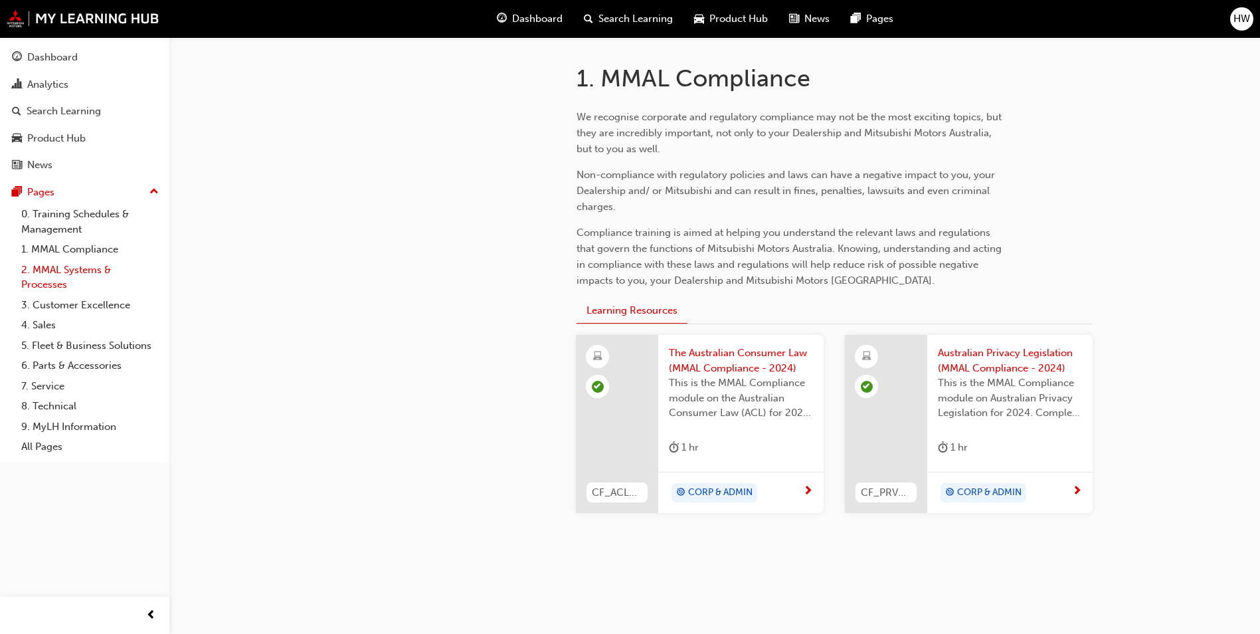
click at [81, 268] on link "2. MMAL Systems & Processes" at bounding box center [90, 277] width 148 height 35
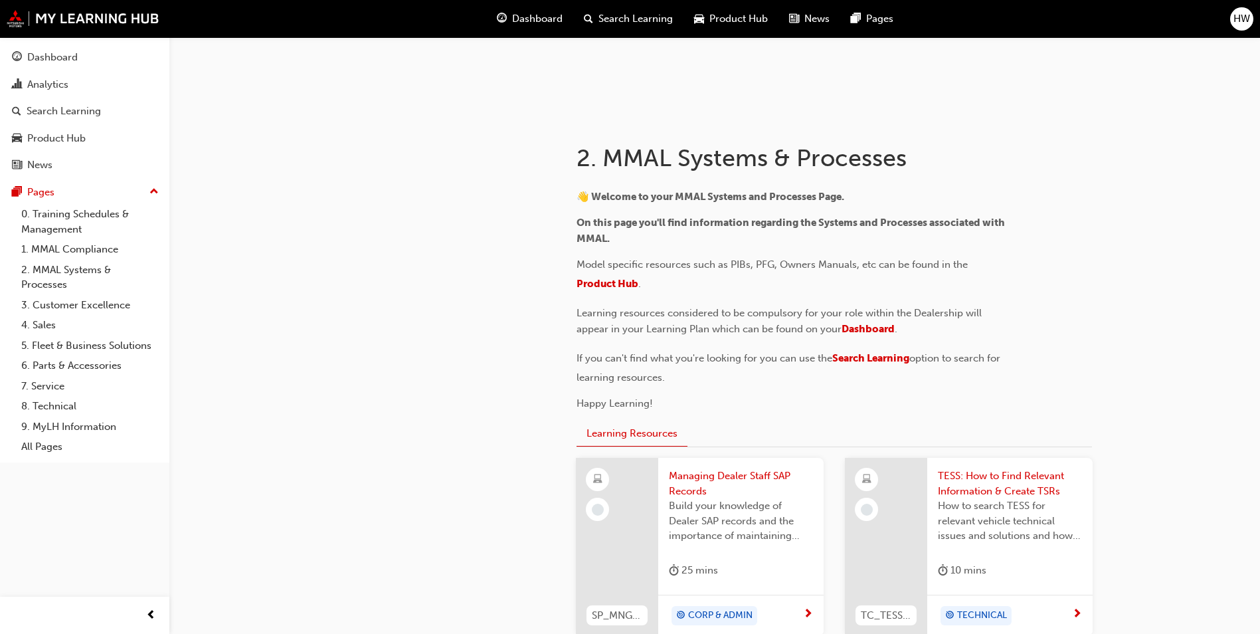
scroll to position [199, 0]
